Goal: Task Accomplishment & Management: Use online tool/utility

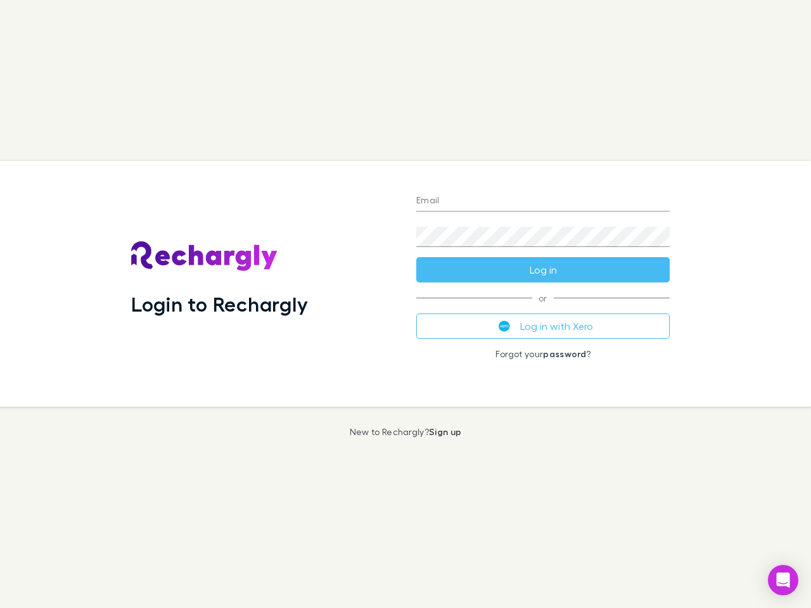
click at [405, 304] on div "Login to Rechargly" at bounding box center [263, 284] width 285 height 246
click at [543, 201] on input "Email" at bounding box center [542, 201] width 253 height 20
click at [543, 270] on form "Email Password Log in" at bounding box center [542, 231] width 253 height 101
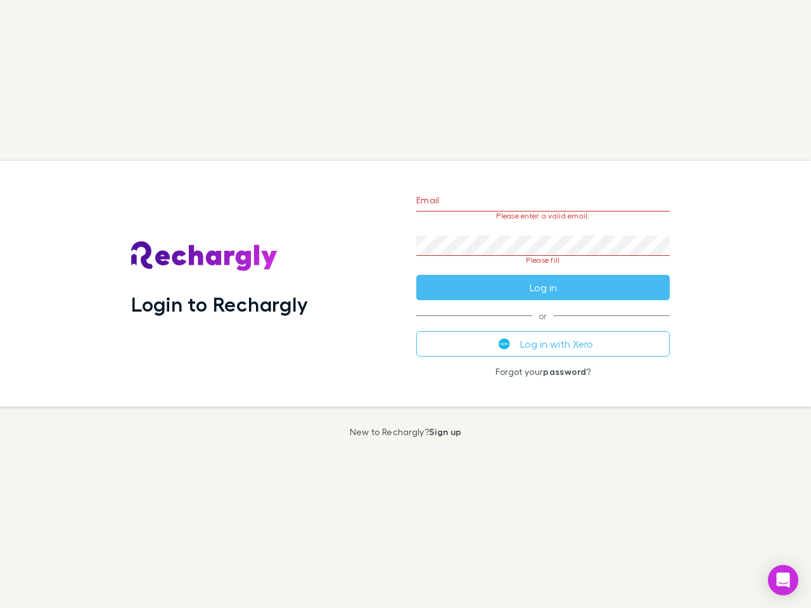
click at [543, 326] on div "Email Please enter a valid email. Password Please fill Log in or Log in with Xe…" at bounding box center [543, 284] width 274 height 246
click at [783, 580] on icon "Open Intercom Messenger" at bounding box center [783, 580] width 13 height 15
